Goal: Task Accomplishment & Management: Complete application form

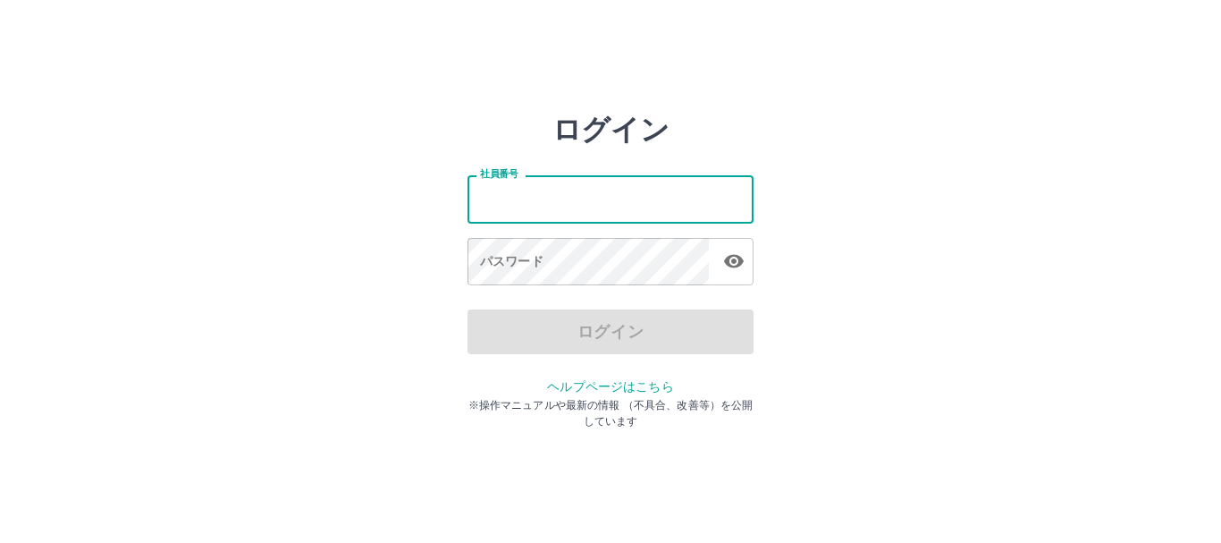
type input "*******"
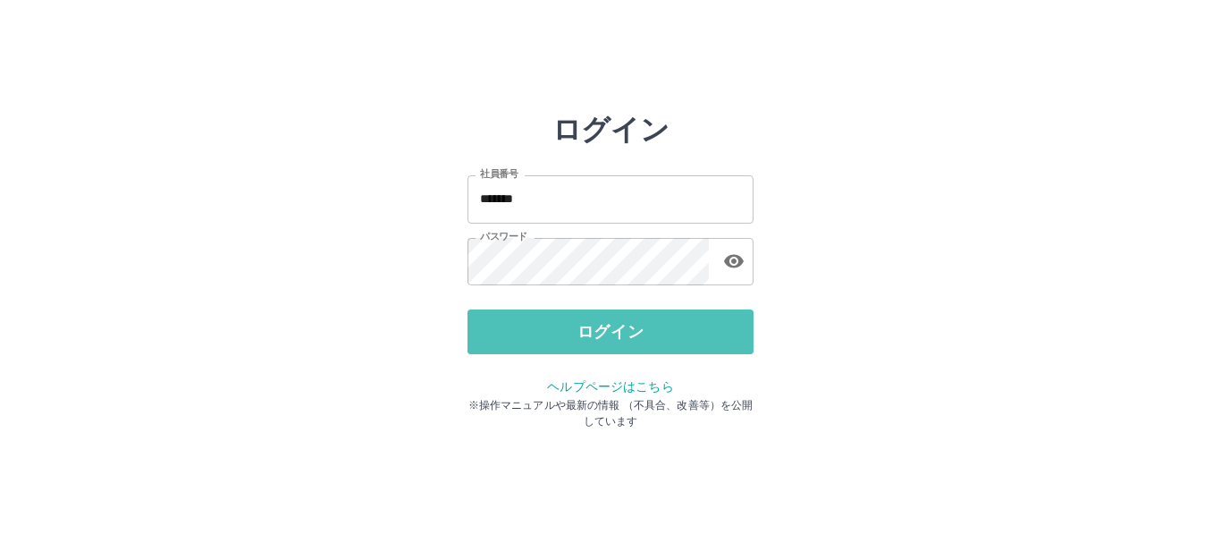
click at [696, 323] on button "ログイン" at bounding box center [611, 331] width 286 height 45
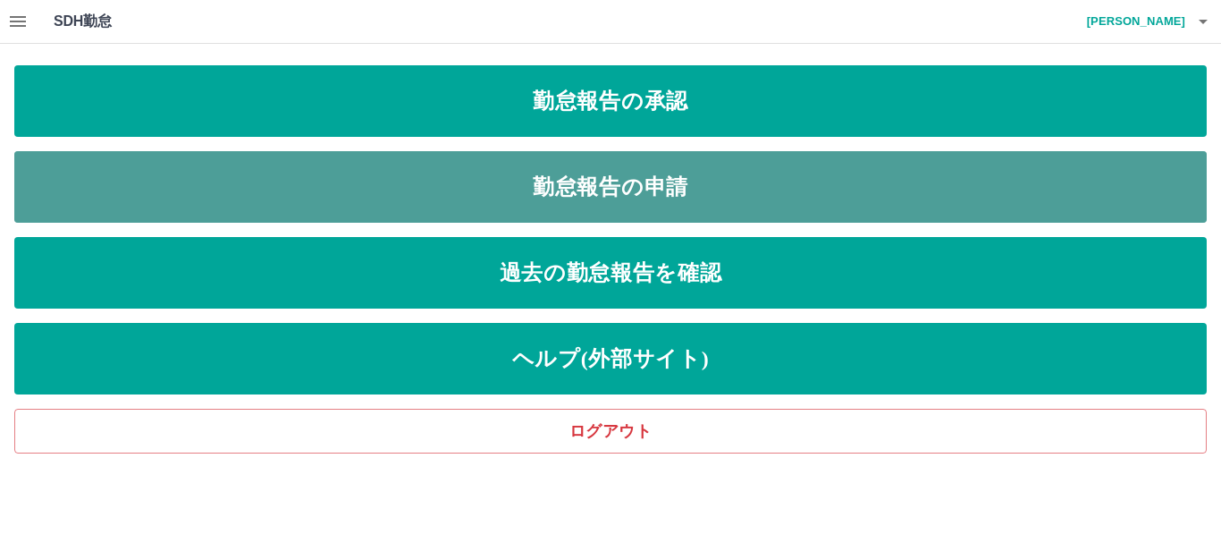
click at [548, 177] on link "勤怠報告の申請" at bounding box center [610, 187] width 1193 height 72
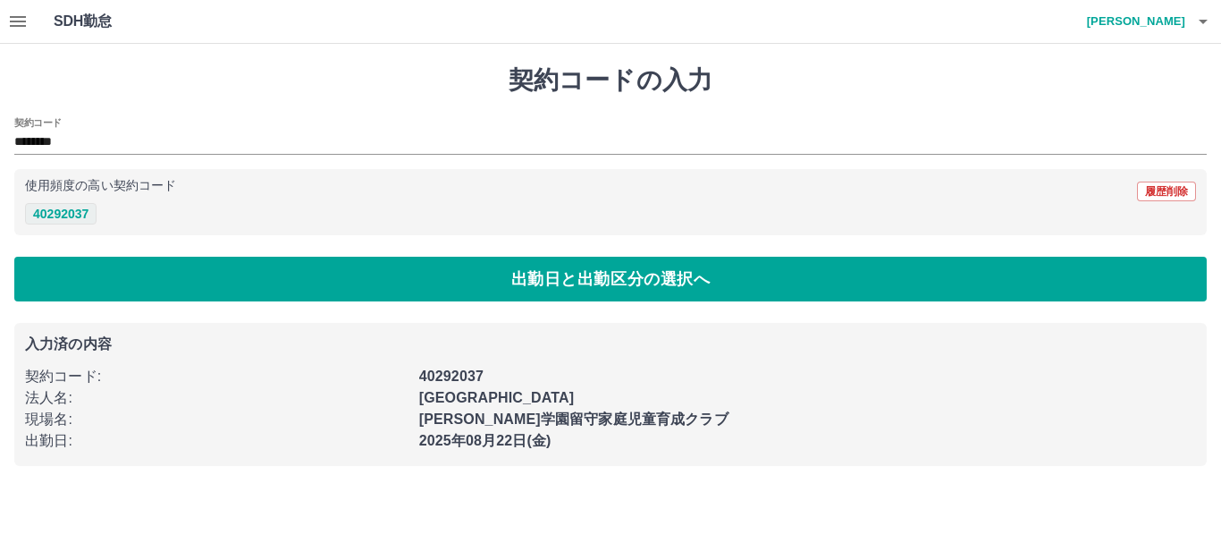
click at [59, 208] on button "40292037" at bounding box center [61, 213] width 72 height 21
drag, startPoint x: 76, startPoint y: 217, endPoint x: 71, endPoint y: 252, distance: 35.3
click at [75, 222] on button "40292037" at bounding box center [61, 213] width 72 height 21
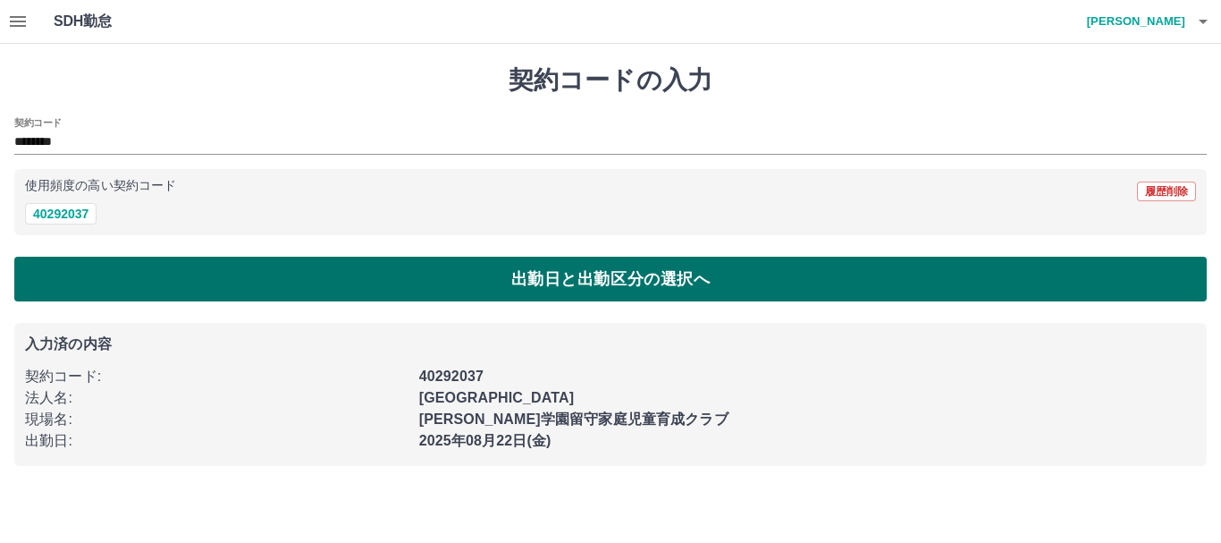
drag, startPoint x: 71, startPoint y: 253, endPoint x: 77, endPoint y: 278, distance: 25.8
click at [72, 266] on div "契約コードの入力 契約コード ******** 使用頻度の高い契約コード 履歴削除 40292037 出勤日と出勤区分の選択へ 入力済の内容 契約コード : …" at bounding box center [610, 265] width 1221 height 443
click at [80, 290] on button "出勤日と出勤区分の選択へ" at bounding box center [610, 279] width 1193 height 45
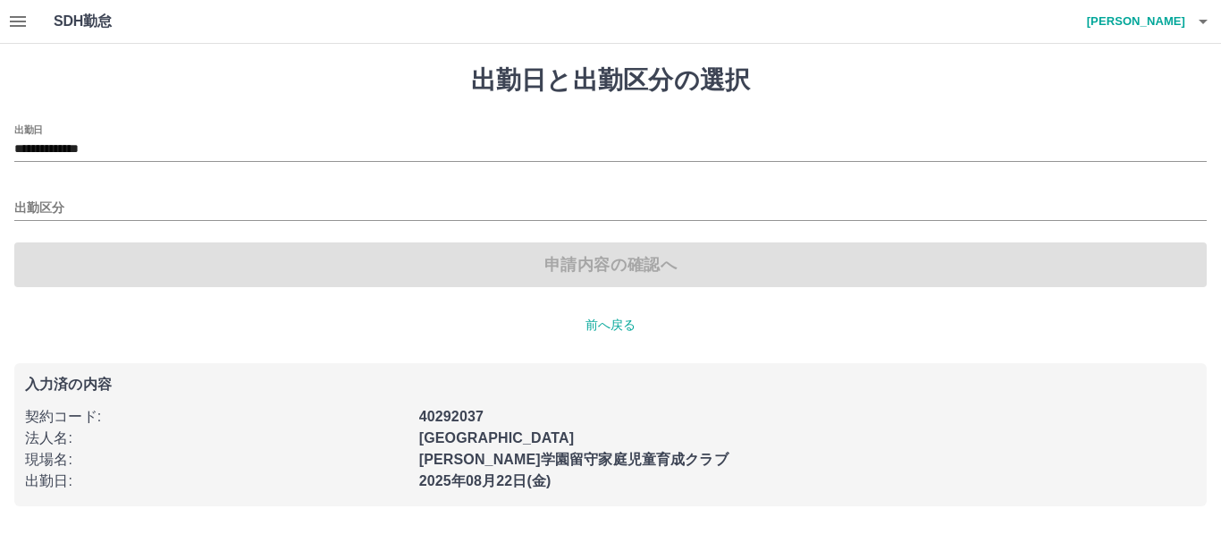
drag, startPoint x: 54, startPoint y: 195, endPoint x: 54, endPoint y: 218, distance: 23.2
click at [54, 196] on div "出勤区分" at bounding box center [610, 202] width 1193 height 38
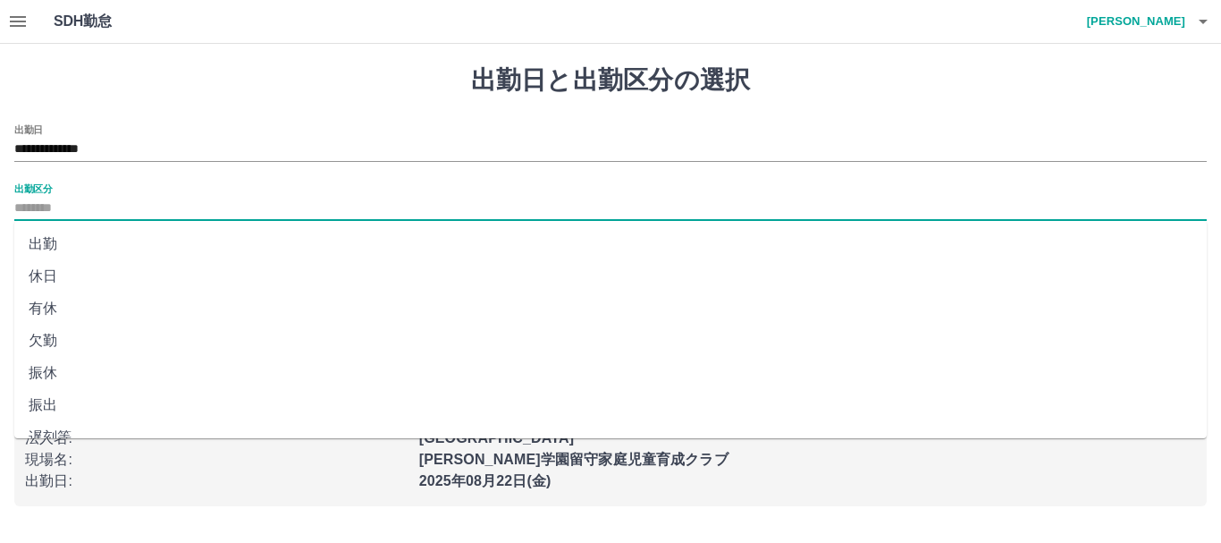
drag, startPoint x: 53, startPoint y: 208, endPoint x: 48, endPoint y: 227, distance: 19.3
click at [55, 212] on input "出勤区分" at bounding box center [610, 209] width 1193 height 22
click at [49, 237] on li "出勤" at bounding box center [610, 244] width 1193 height 32
type input "**"
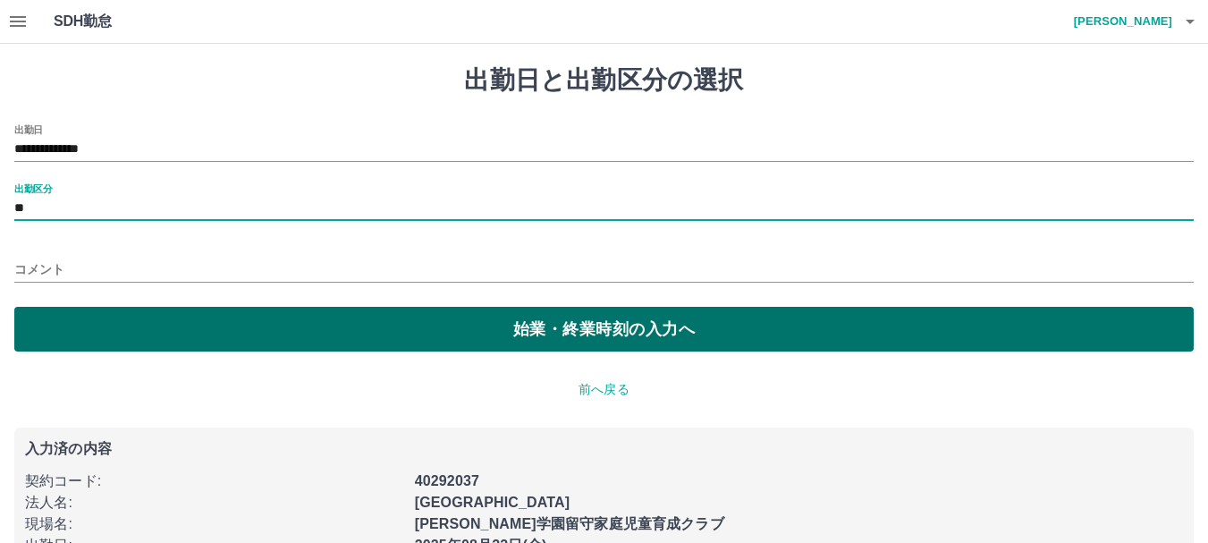
click at [132, 342] on button "始業・終業時刻の入力へ" at bounding box center [603, 329] width 1179 height 45
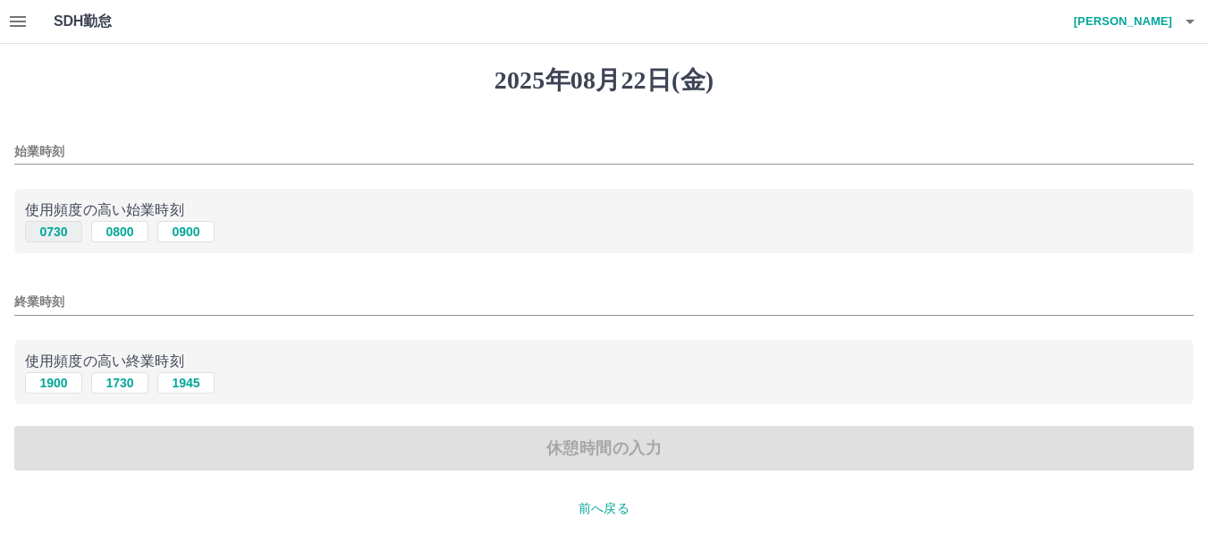
click at [63, 233] on button "0730" at bounding box center [53, 231] width 57 height 21
type input "****"
click at [63, 379] on button "1900" at bounding box center [53, 382] width 57 height 21
type input "****"
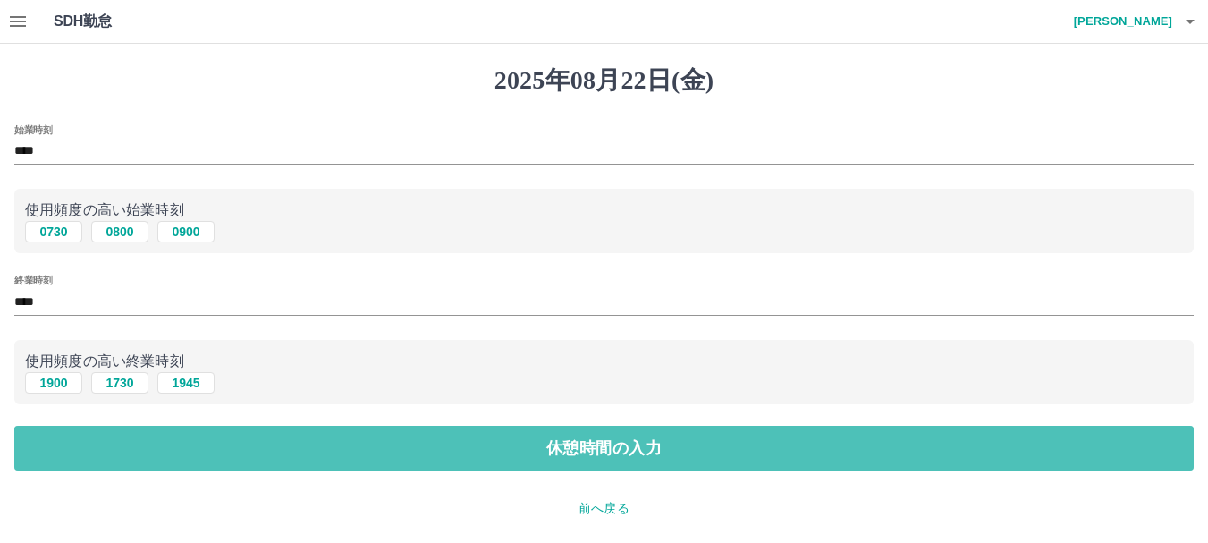
drag, startPoint x: 121, startPoint y: 437, endPoint x: 110, endPoint y: 415, distance: 24.8
click at [120, 437] on button "休憩時間の入力" at bounding box center [603, 448] width 1179 height 45
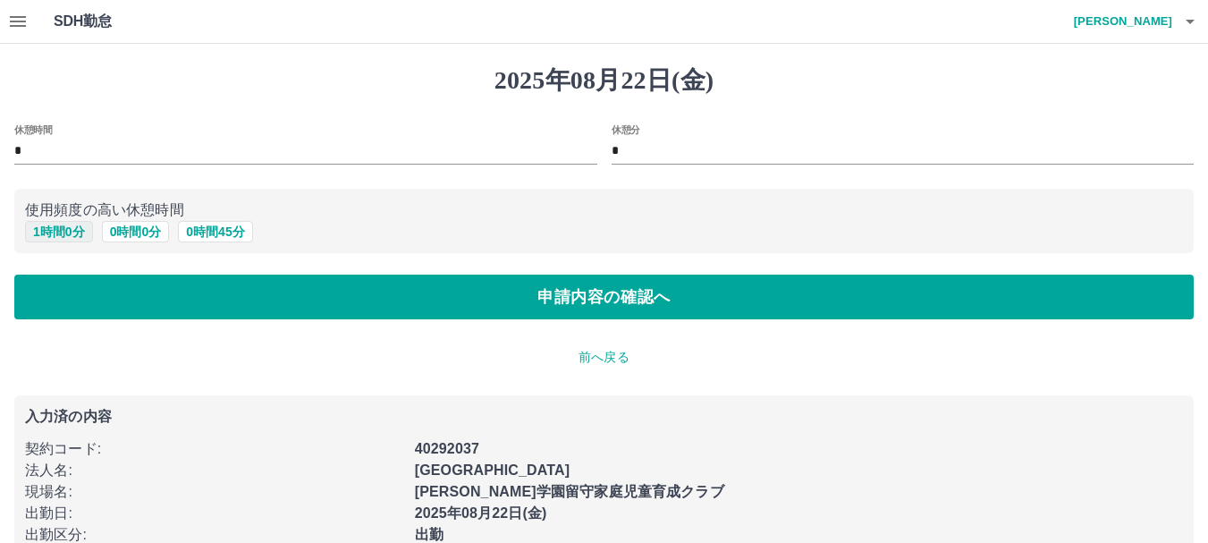
click at [62, 225] on button "1 時間 0 分" at bounding box center [59, 231] width 68 height 21
type input "*"
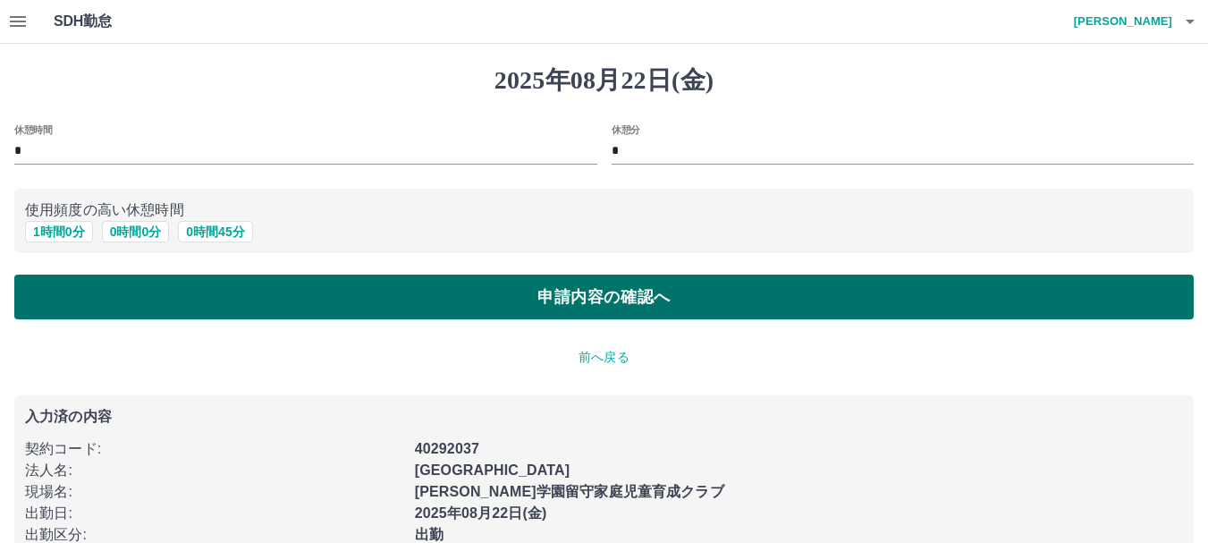
click at [76, 308] on button "申請内容の確認へ" at bounding box center [603, 296] width 1179 height 45
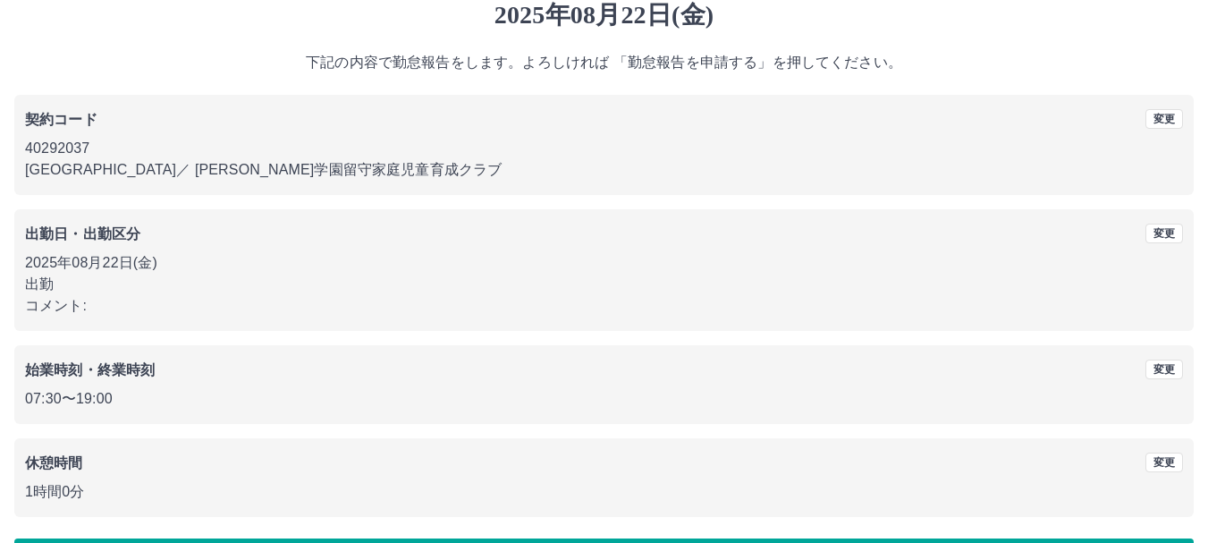
scroll to position [127, 0]
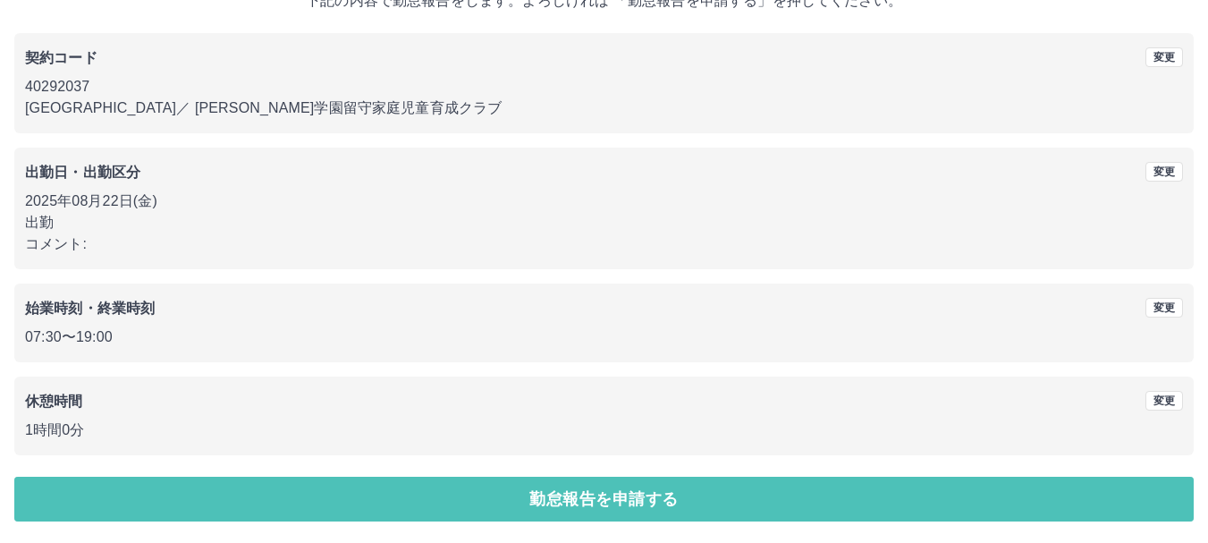
click at [157, 492] on button "勤怠報告を申請する" at bounding box center [603, 499] width 1179 height 45
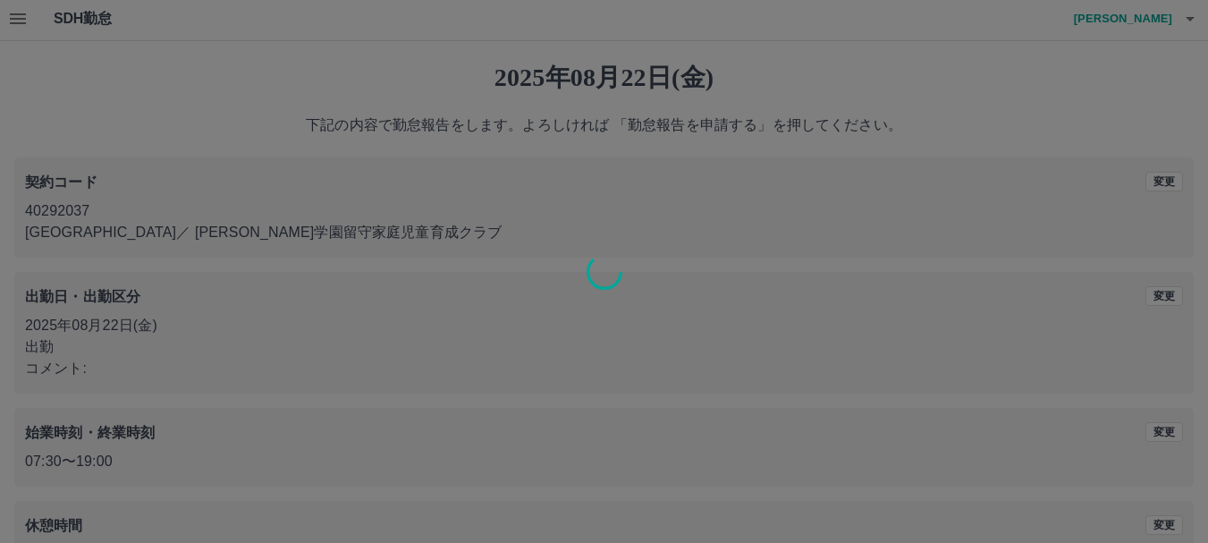
scroll to position [0, 0]
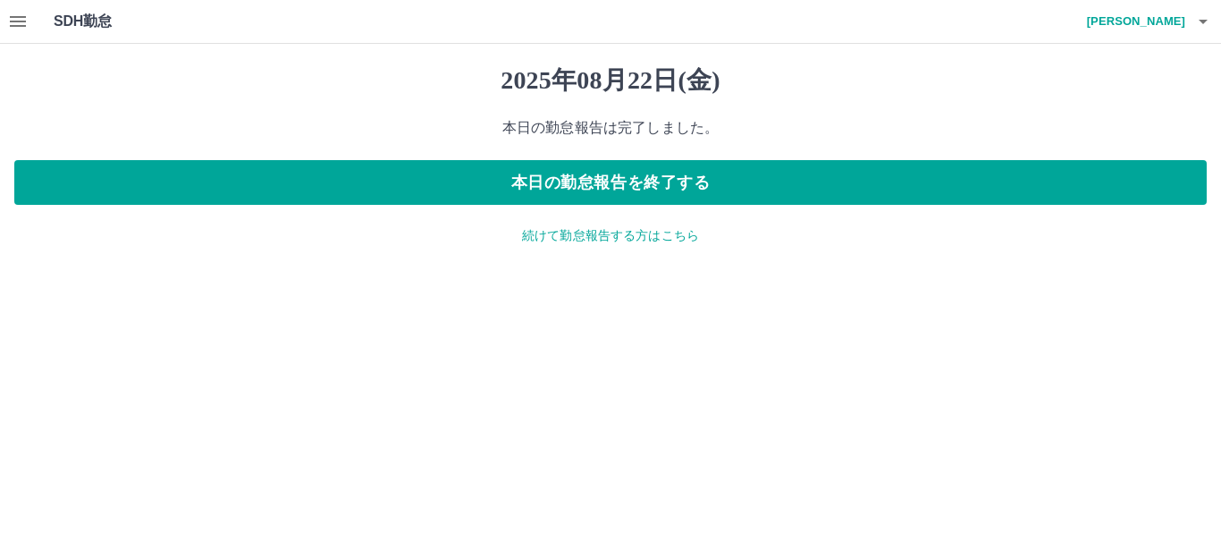
click at [16, 19] on icon "button" at bounding box center [17, 21] width 21 height 21
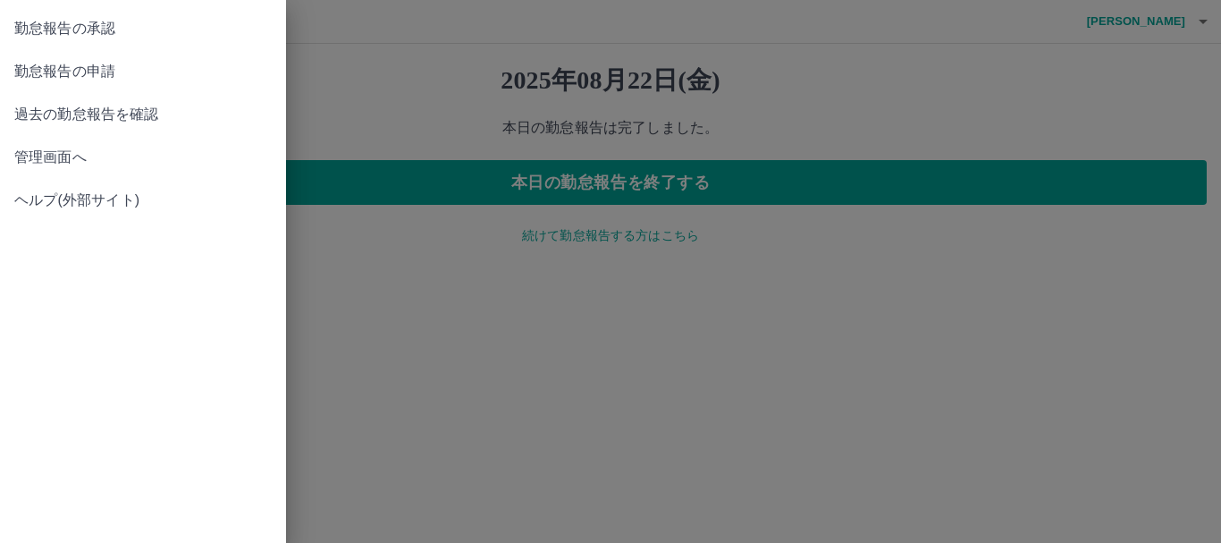
click at [99, 34] on span "勤怠報告の承認" at bounding box center [142, 28] width 257 height 21
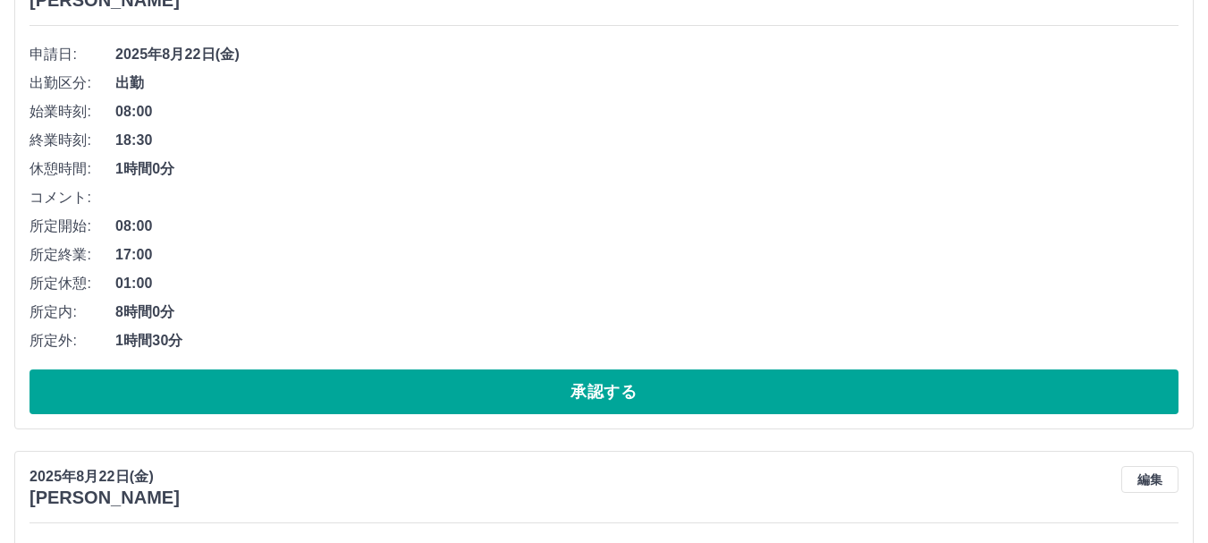
scroll to position [268, 0]
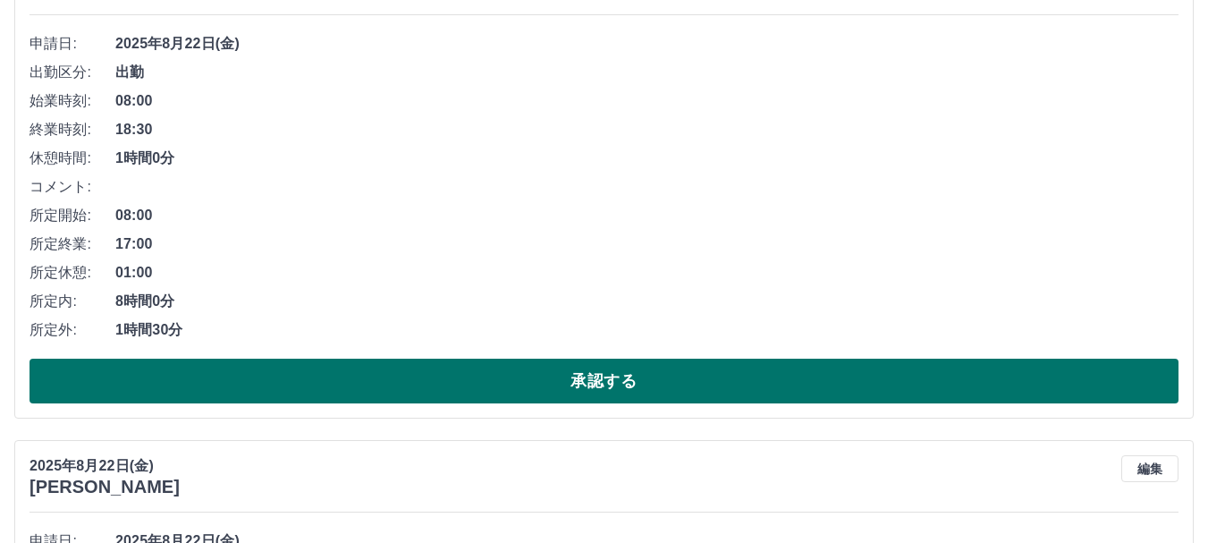
click at [460, 381] on button "承認する" at bounding box center [604, 380] width 1149 height 45
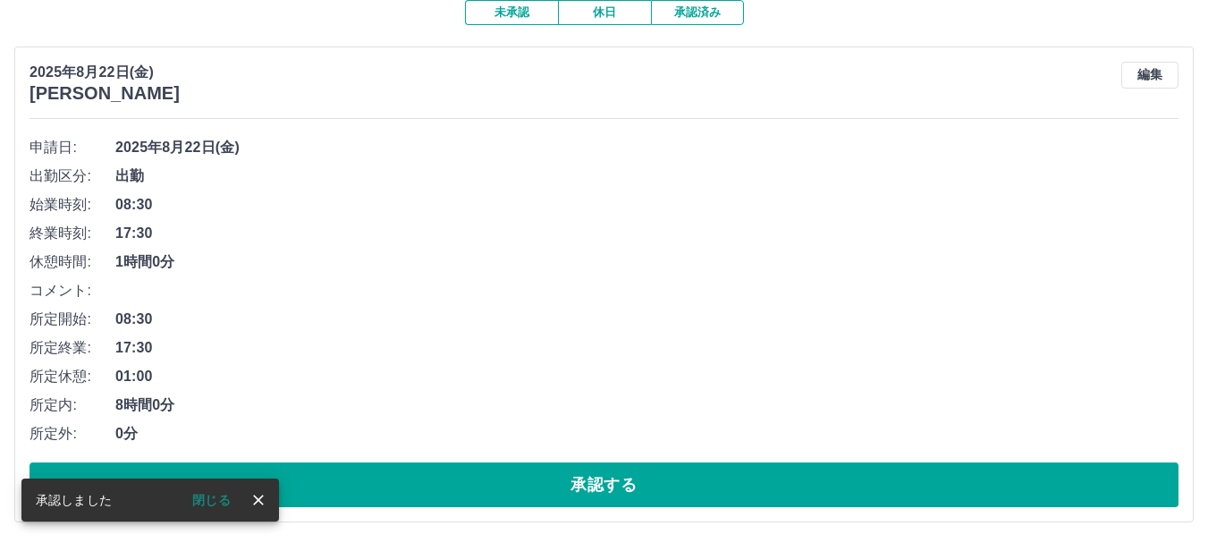
scroll to position [358, 0]
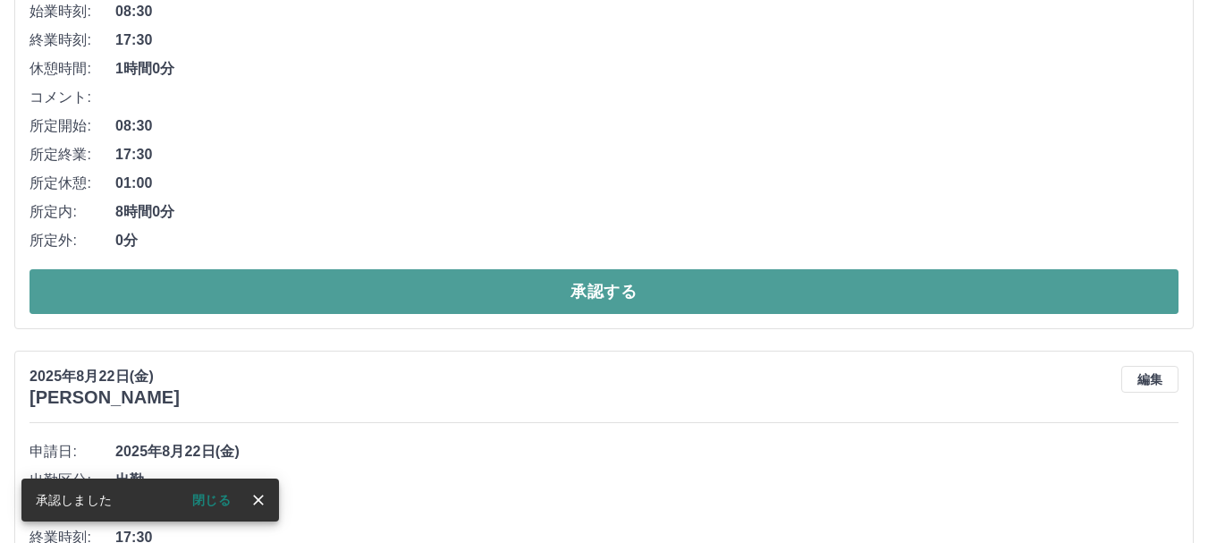
click at [463, 308] on button "承認する" at bounding box center [604, 291] width 1149 height 45
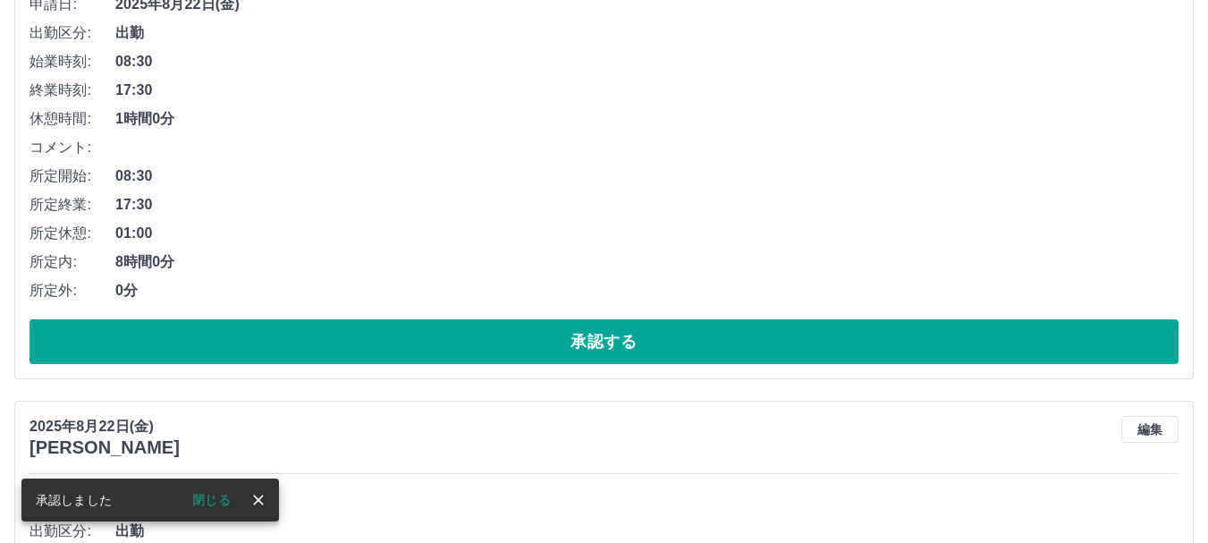
scroll to position [308, 0]
click at [455, 330] on button "承認する" at bounding box center [604, 341] width 1149 height 45
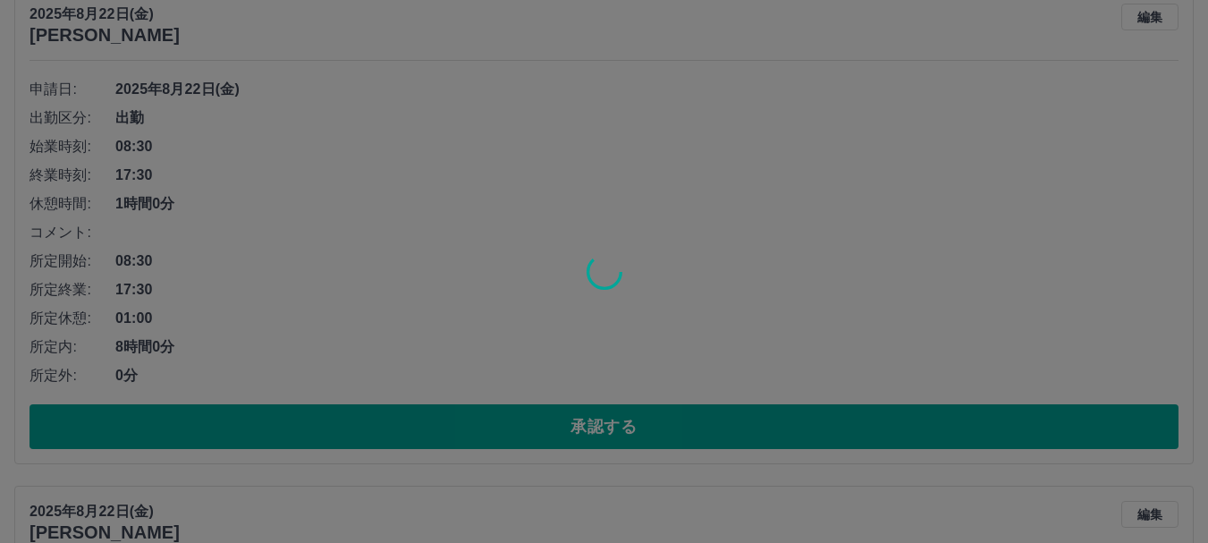
scroll to position [755, 0]
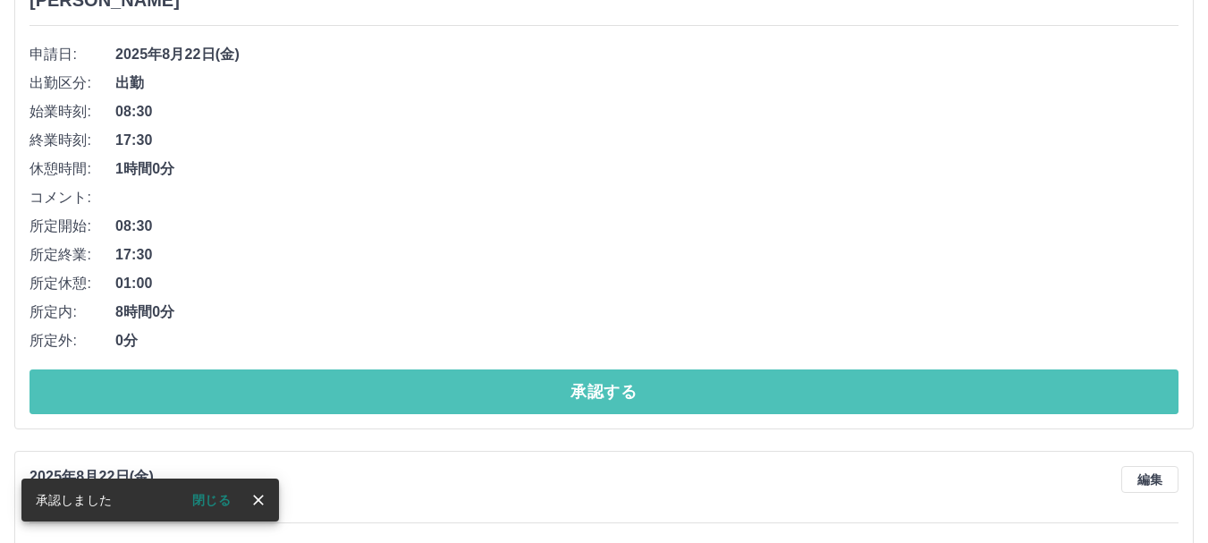
click at [425, 384] on button "承認する" at bounding box center [604, 391] width 1149 height 45
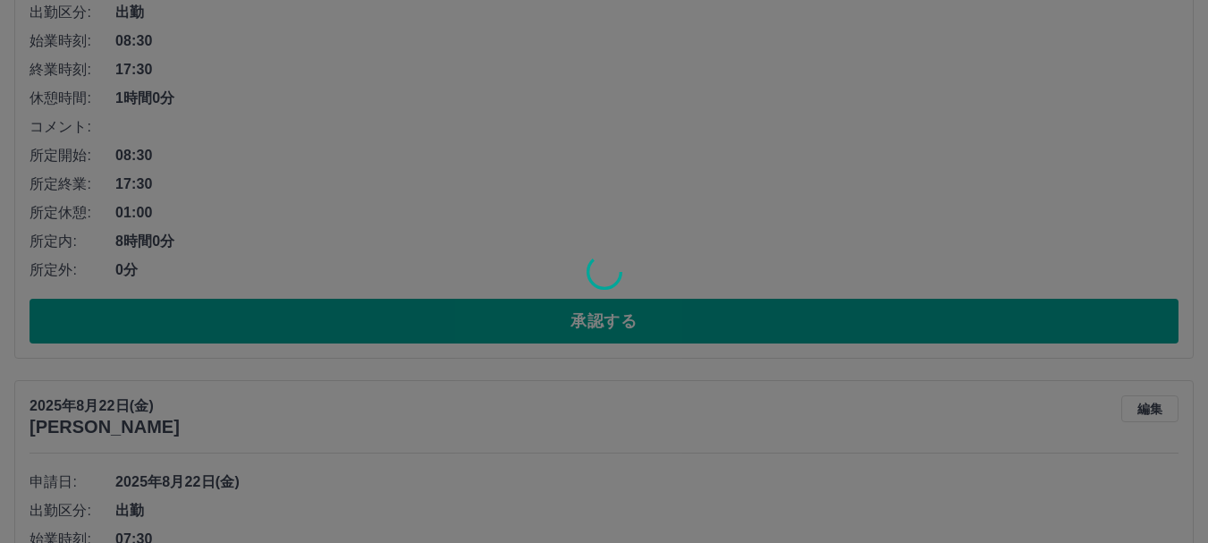
scroll to position [794, 0]
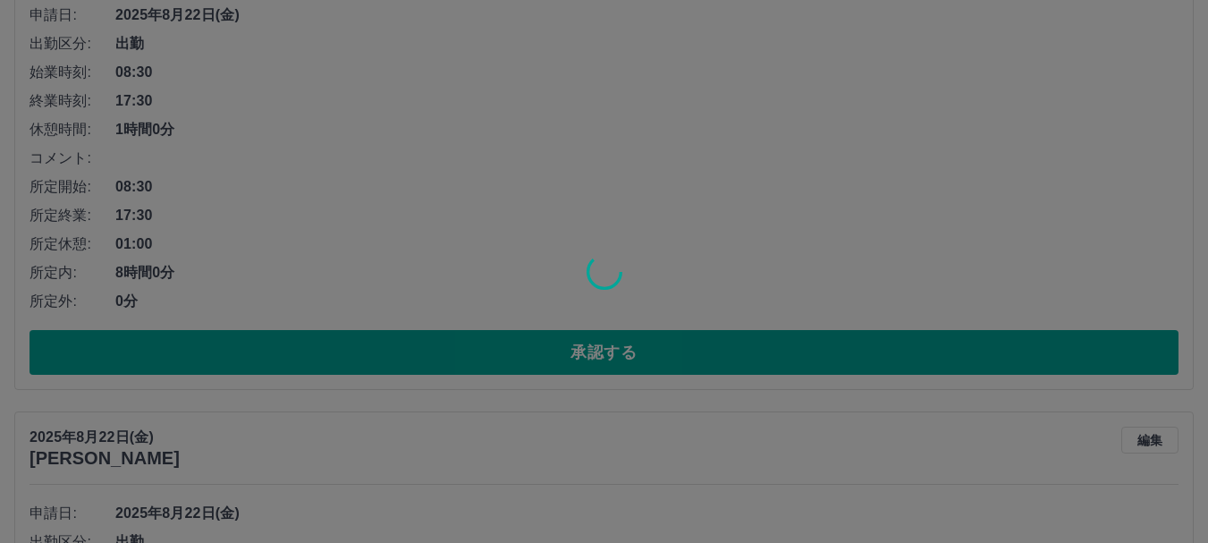
click at [442, 348] on div at bounding box center [604, 271] width 1208 height 543
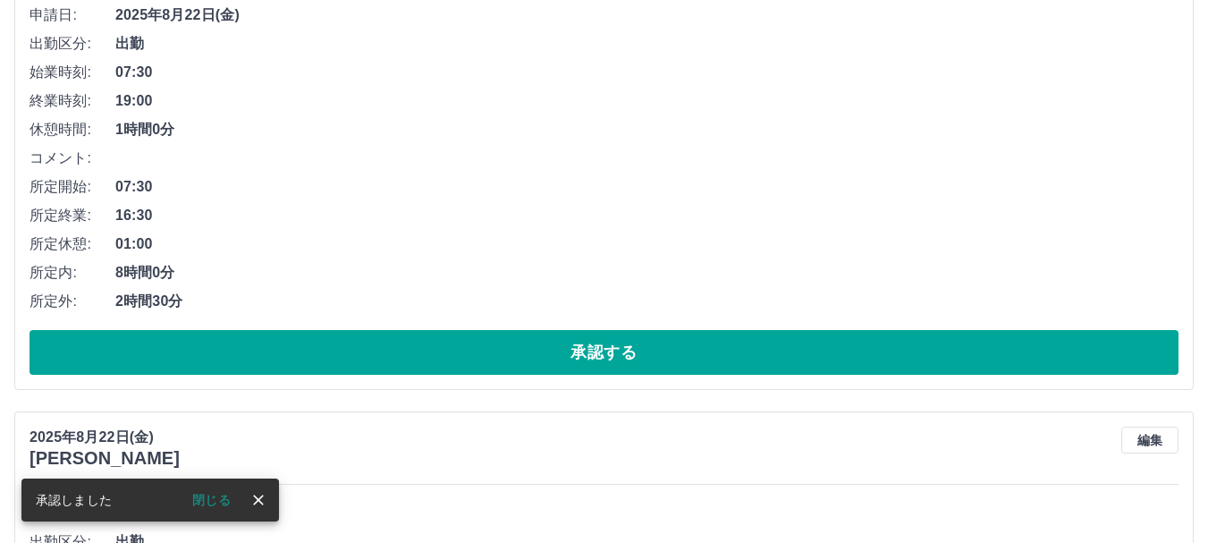
scroll to position [297, 0]
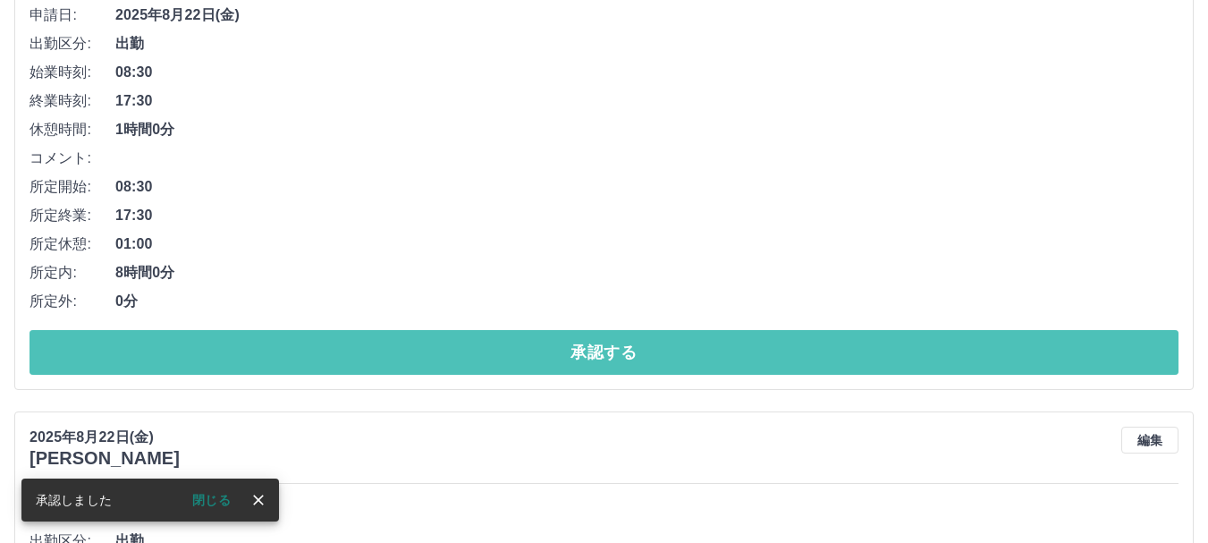
click at [442, 348] on button "承認する" at bounding box center [604, 352] width 1149 height 45
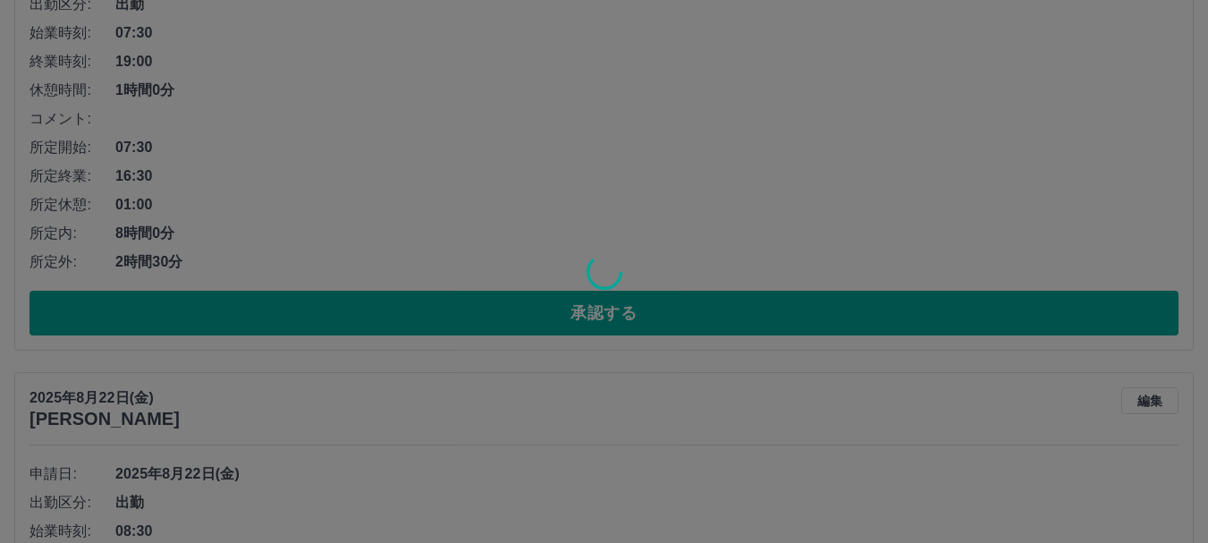
scroll to position [336, 0]
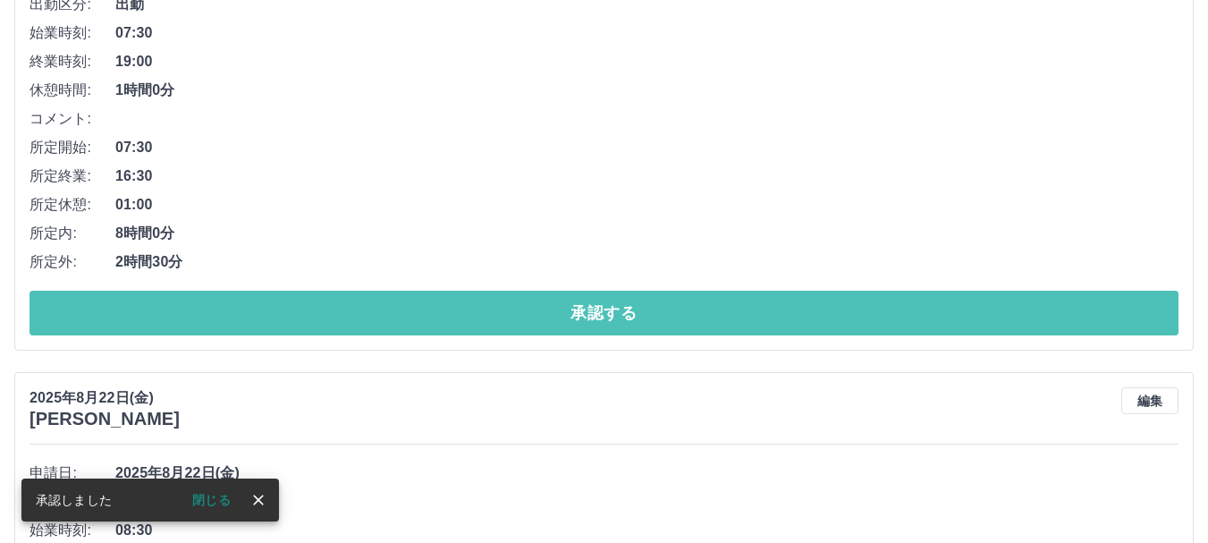
click at [472, 312] on button "承認する" at bounding box center [604, 313] width 1149 height 45
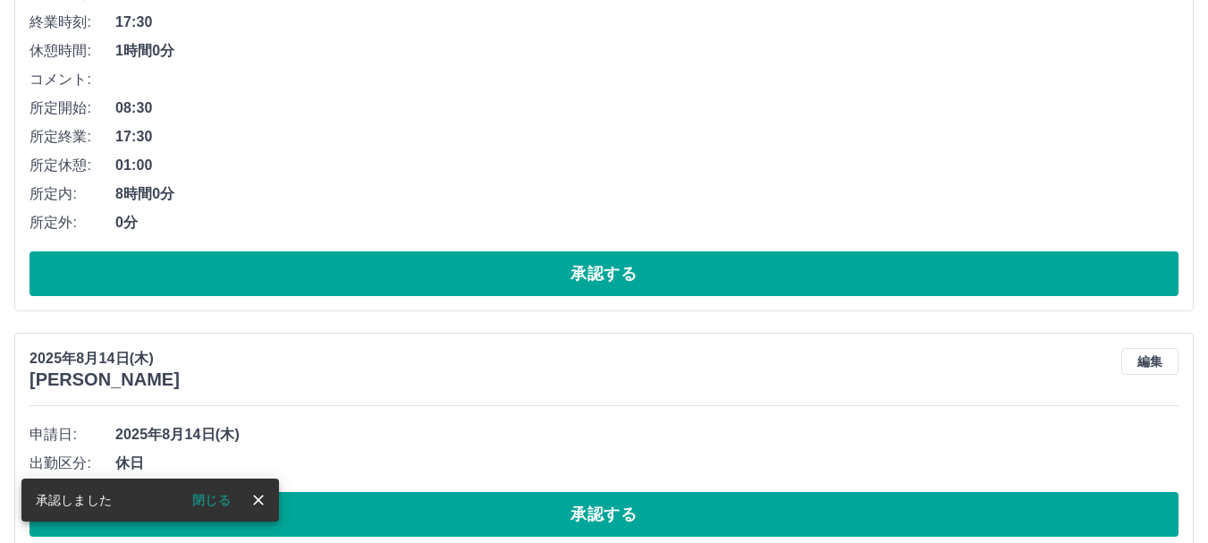
scroll to position [375, 0]
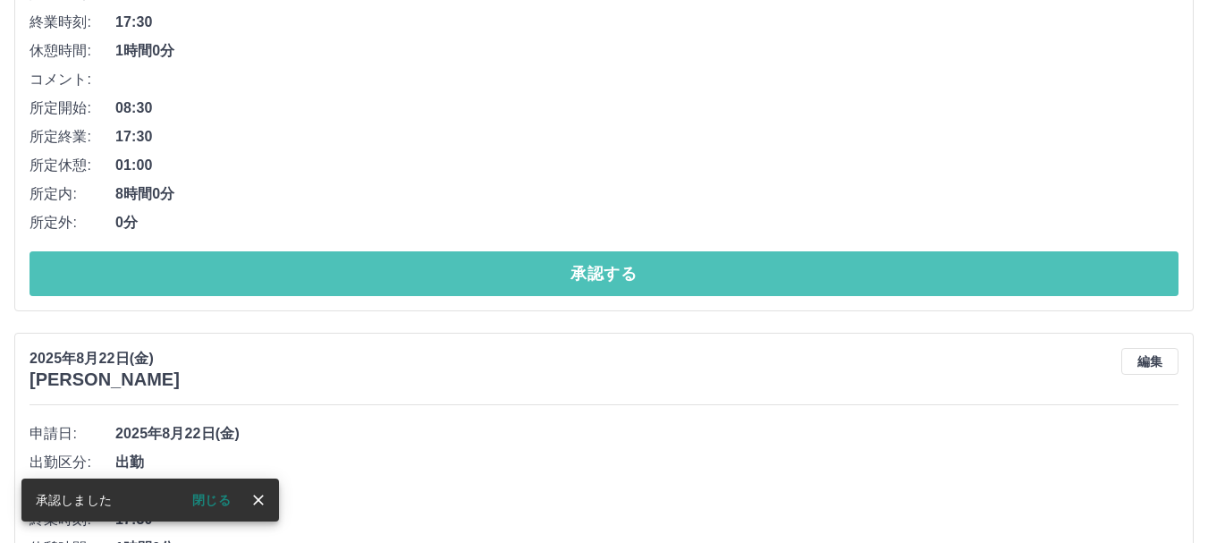
click at [439, 282] on button "承認する" at bounding box center [604, 273] width 1149 height 45
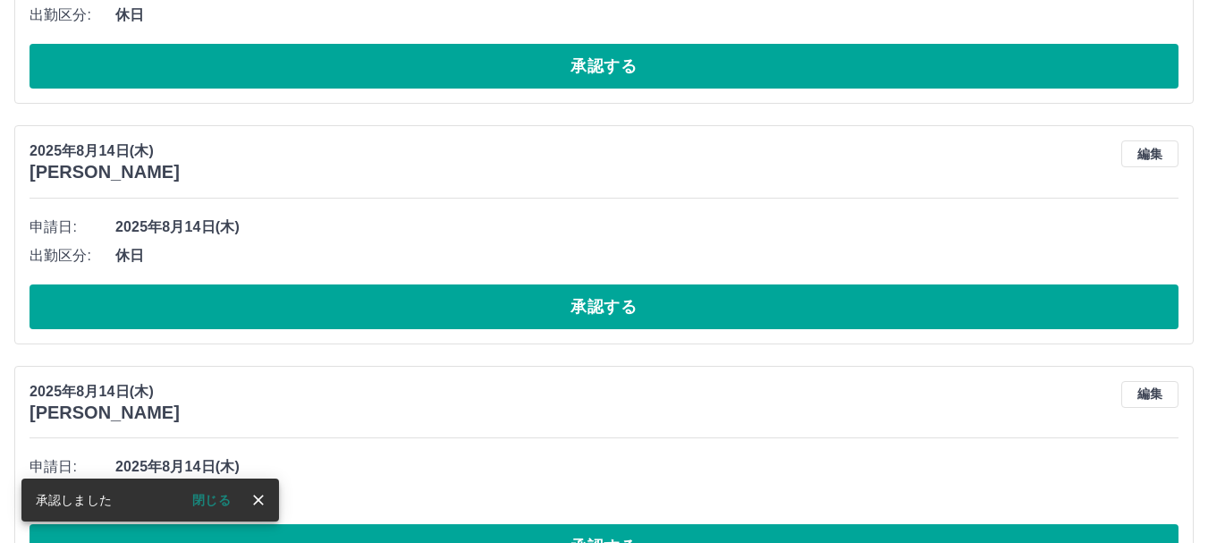
scroll to position [325, 0]
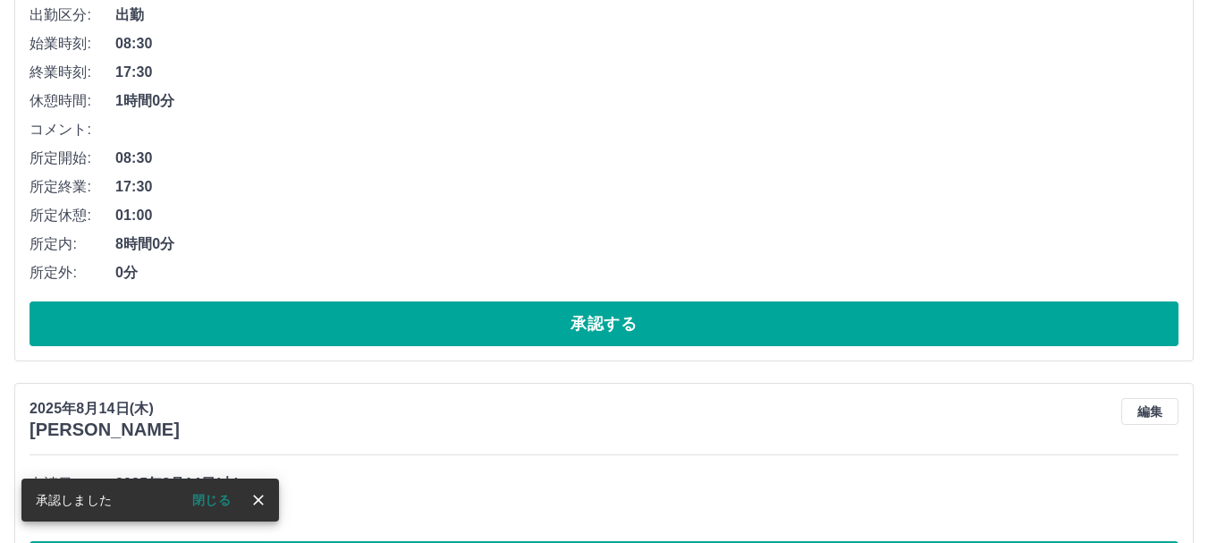
click at [439, 318] on button "承認する" at bounding box center [604, 323] width 1149 height 45
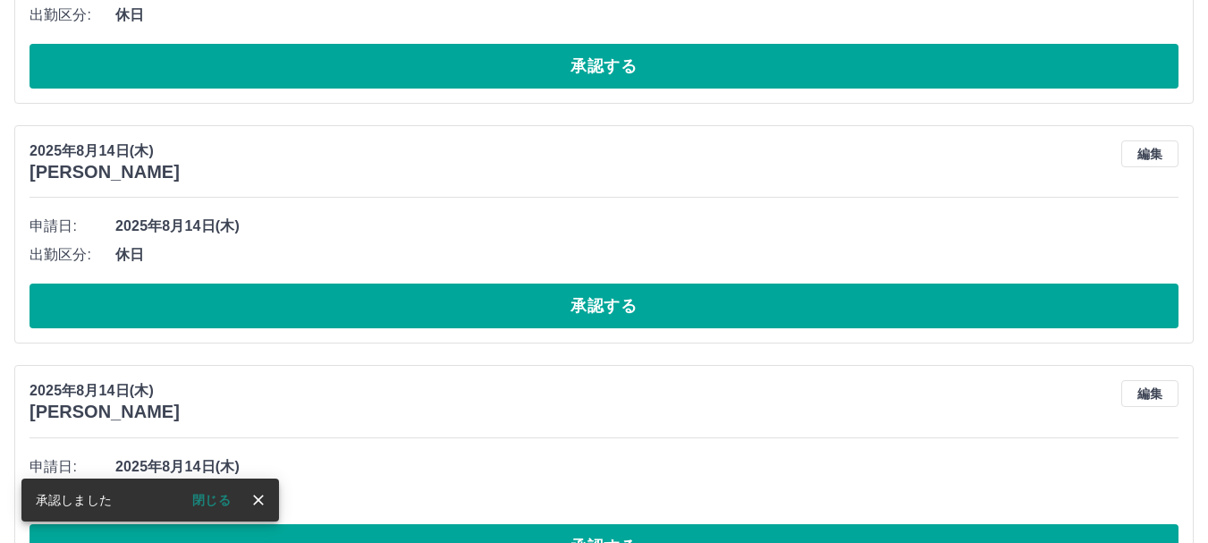
scroll to position [0, 0]
